Goal: Task Accomplishment & Management: Complete application form

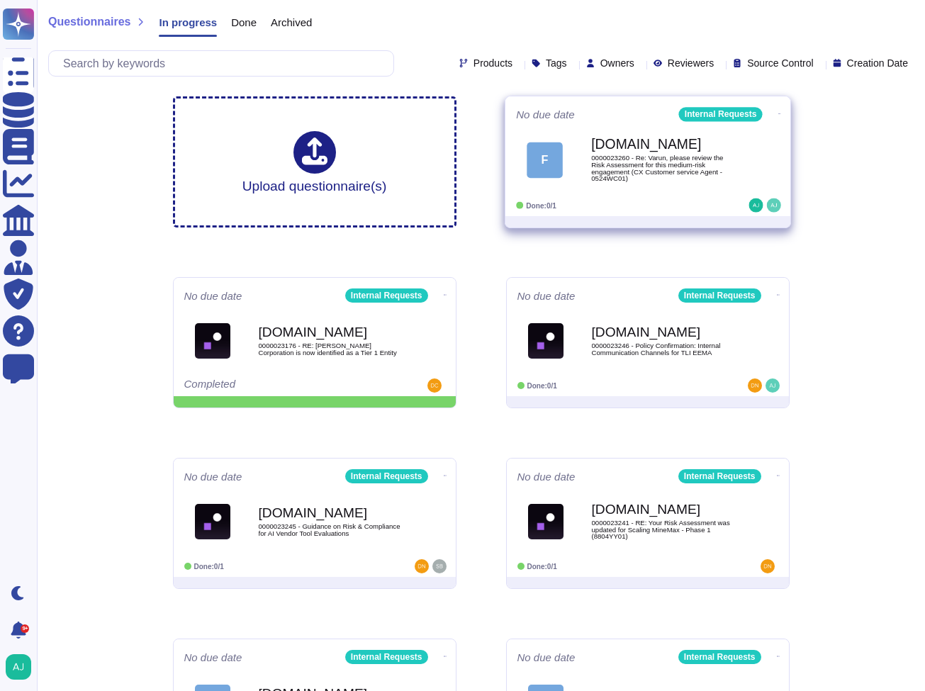
click at [703, 208] on div at bounding box center [735, 206] width 88 height 14
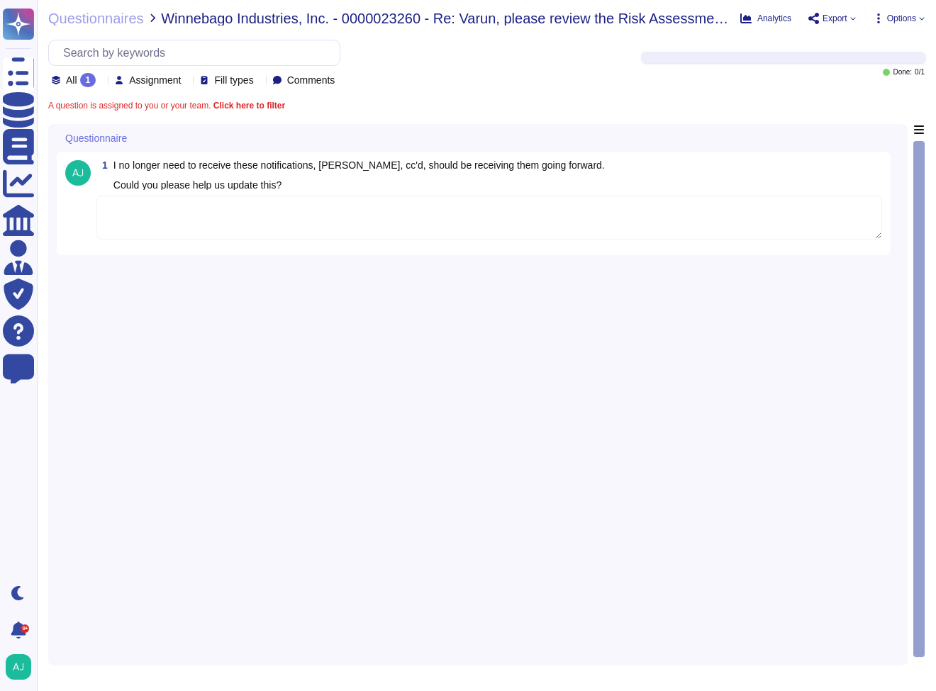
click at [211, 218] on textarea at bounding box center [489, 218] width 786 height 44
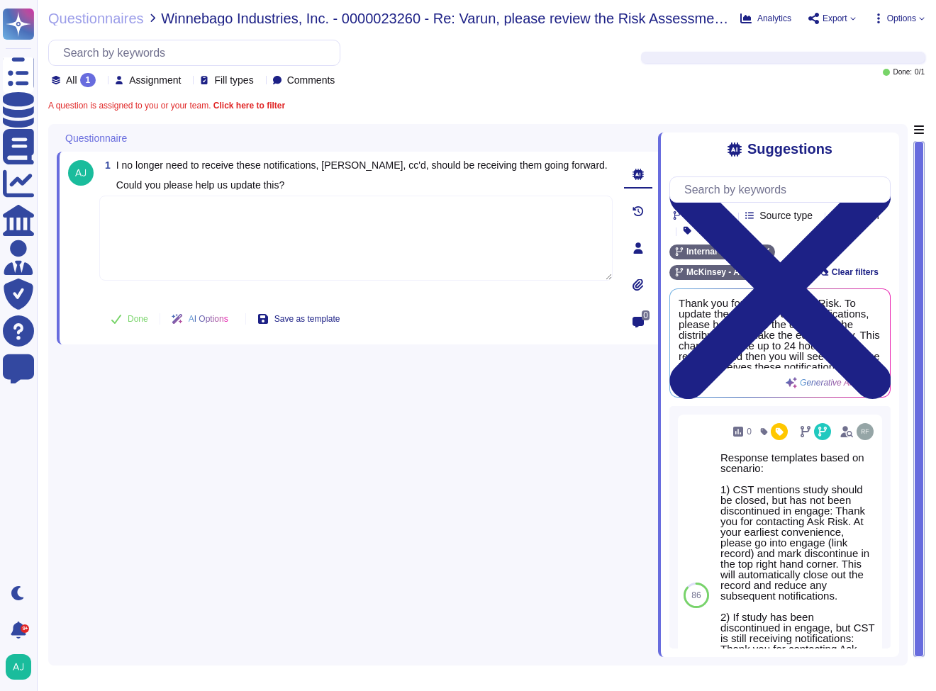
paste textarea "Thank you for contacting our Ask Risk via Risk Helpdesk. Let me loop in our Ris…"
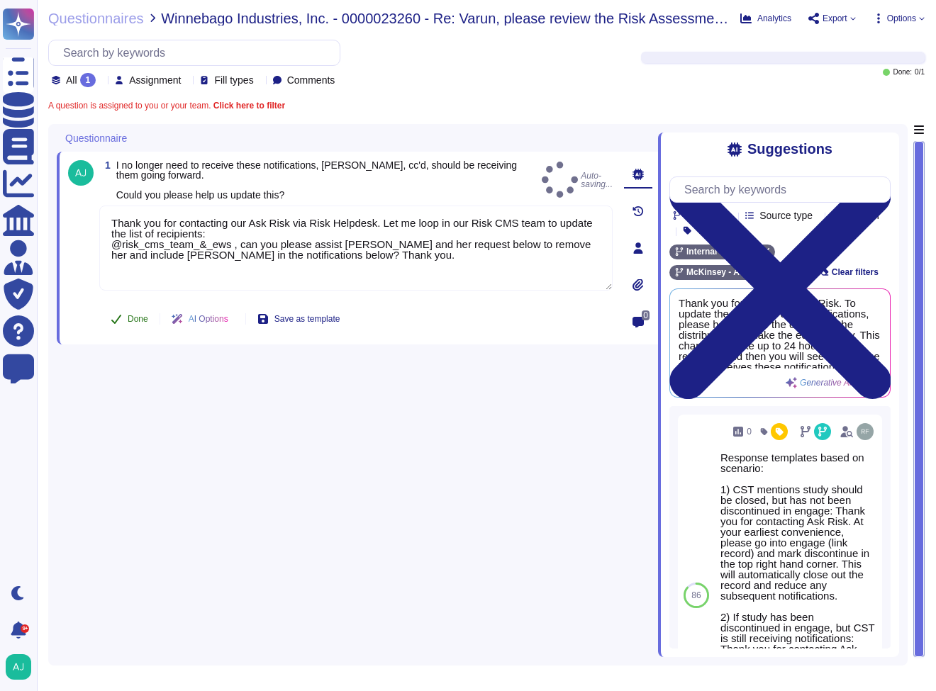
type textarea "Thank you for contacting our Ask Risk via Risk Helpdesk. Let me loop in our Ris…"
click at [136, 316] on span "Done" at bounding box center [138, 319] width 21 height 9
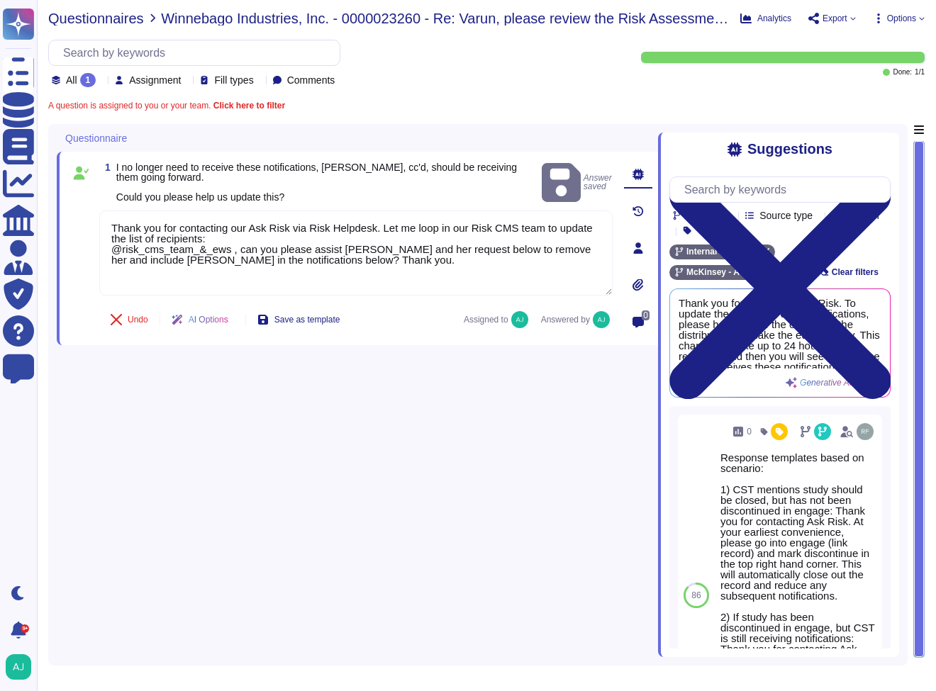
click at [107, 18] on span "Questionnaires" at bounding box center [96, 18] width 96 height 14
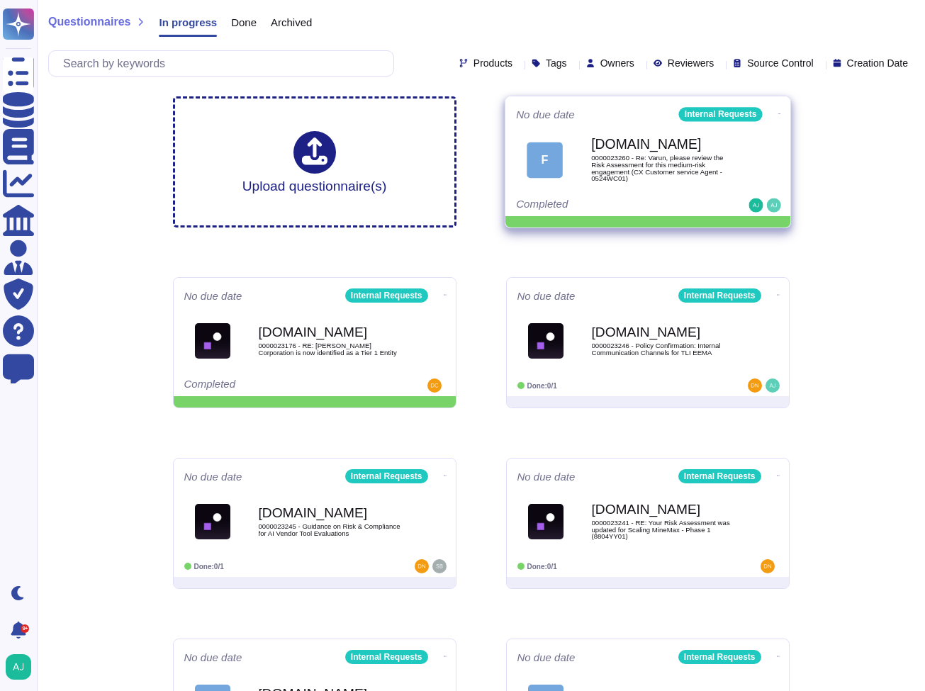
click at [778, 112] on icon at bounding box center [779, 114] width 3 height 4
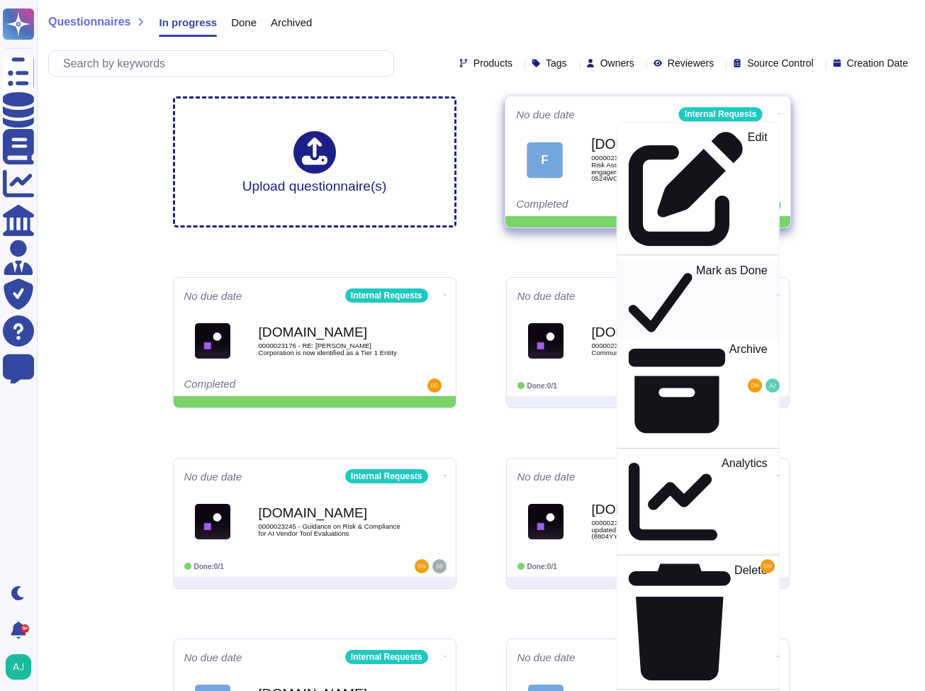
click at [696, 265] on p "Mark as Done" at bounding box center [732, 301] width 72 height 72
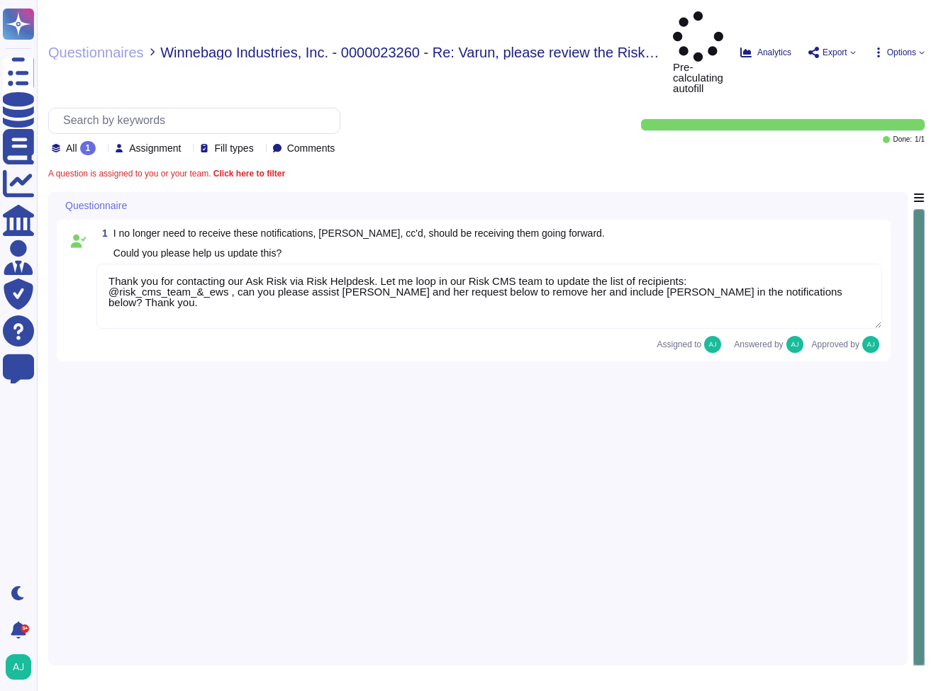
type textarea "Thank you for contacting our Ask Risk via Risk Helpdesk. Let me loop in our Ris…"
